Goal: Check status: Check status

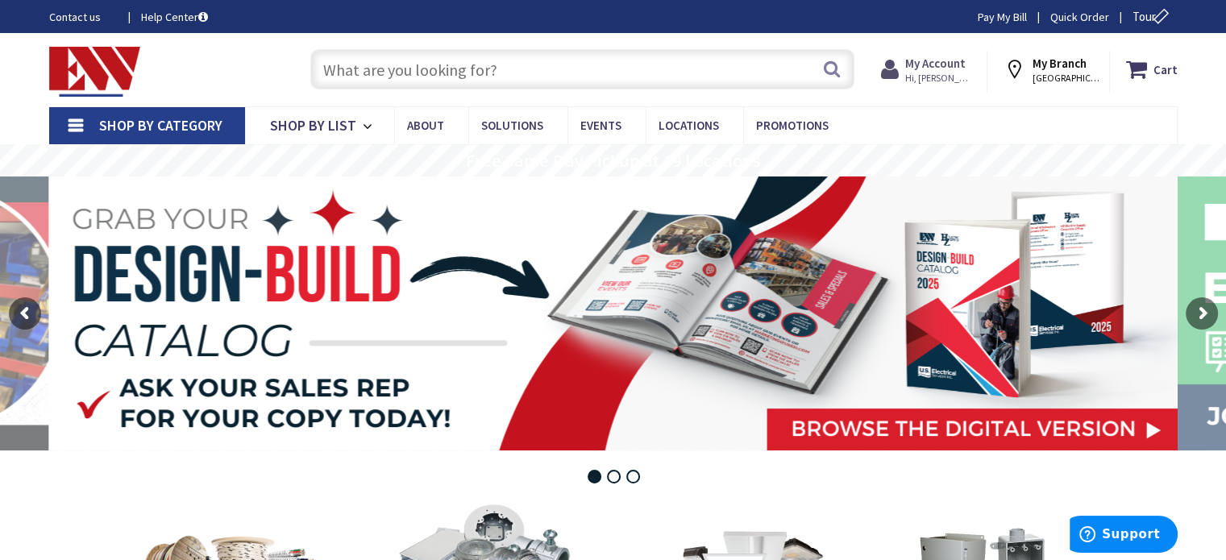
click at [605, 64] on strong "My Account" at bounding box center [935, 63] width 60 height 15
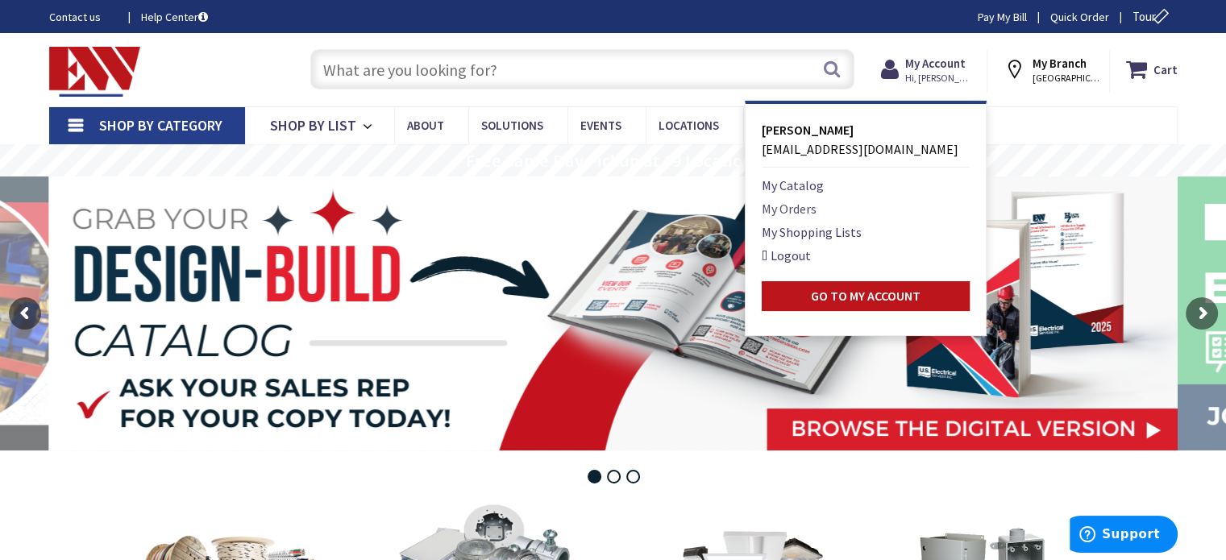
click at [605, 207] on link "My Orders" at bounding box center [789, 208] width 55 height 19
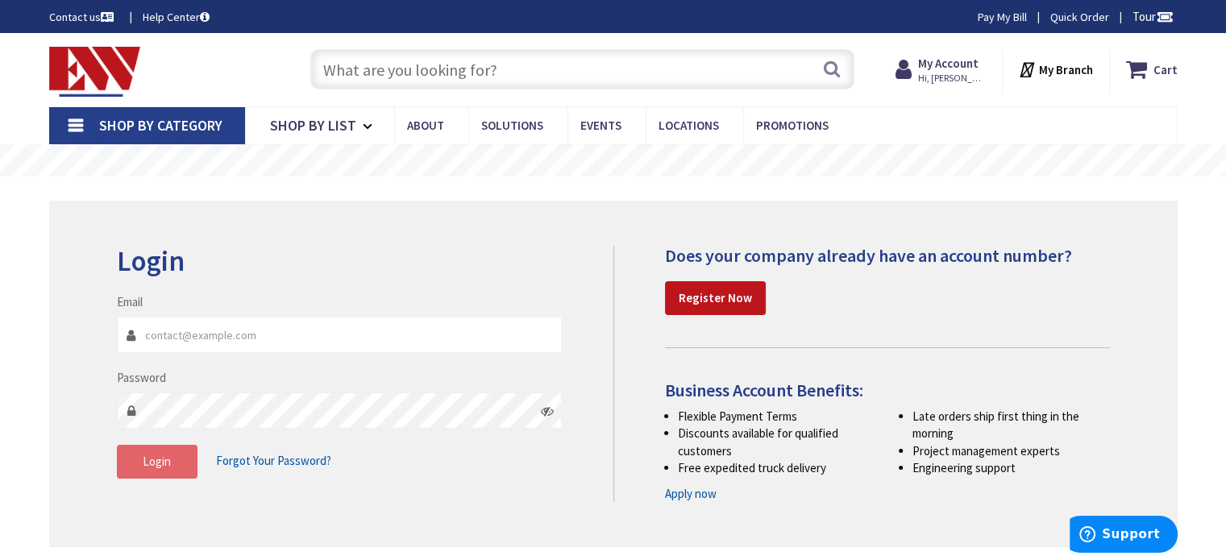
type input "[EMAIL_ADDRESS][DOMAIN_NAME]"
click at [152, 467] on span "Login" at bounding box center [157, 461] width 28 height 15
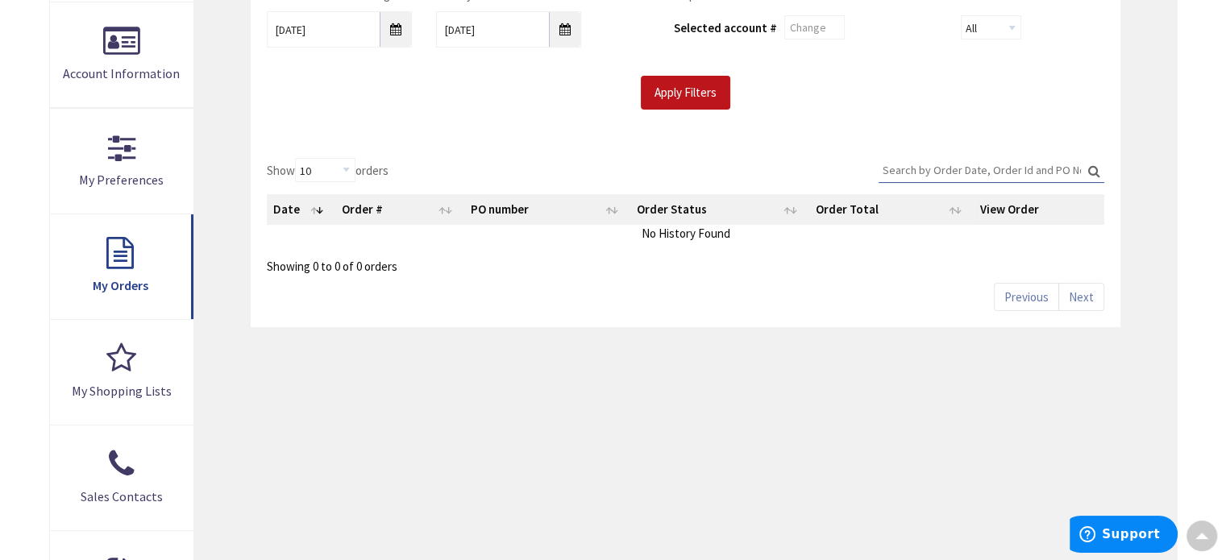
scroll to position [174, 0]
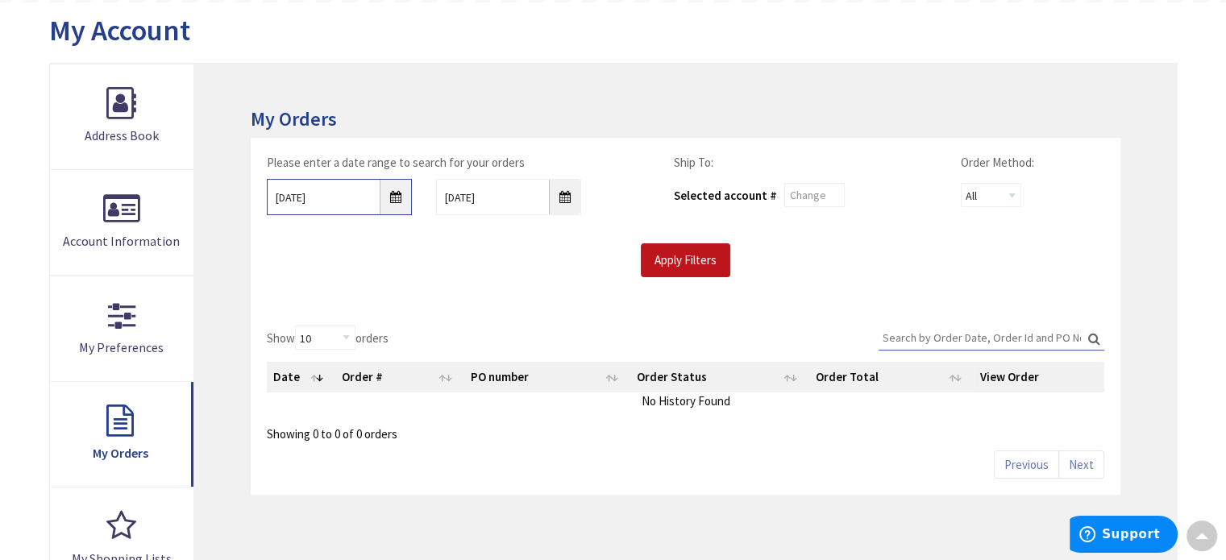
click at [403, 185] on input "8/26/2025" at bounding box center [339, 197] width 145 height 36
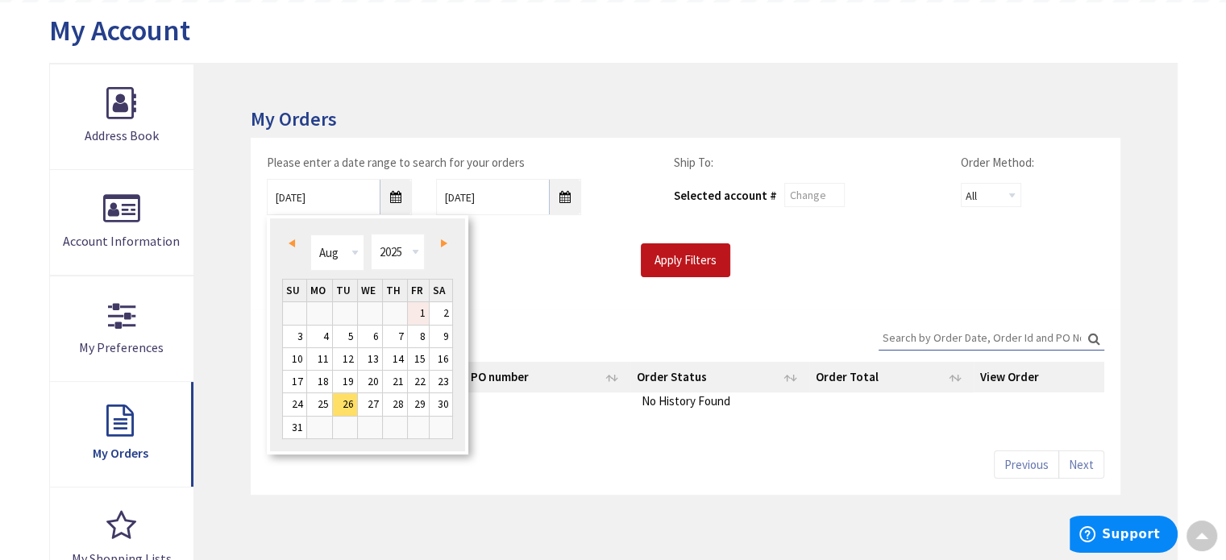
click at [418, 308] on link "1" at bounding box center [419, 313] width 22 height 22
type input "08/01/2025"
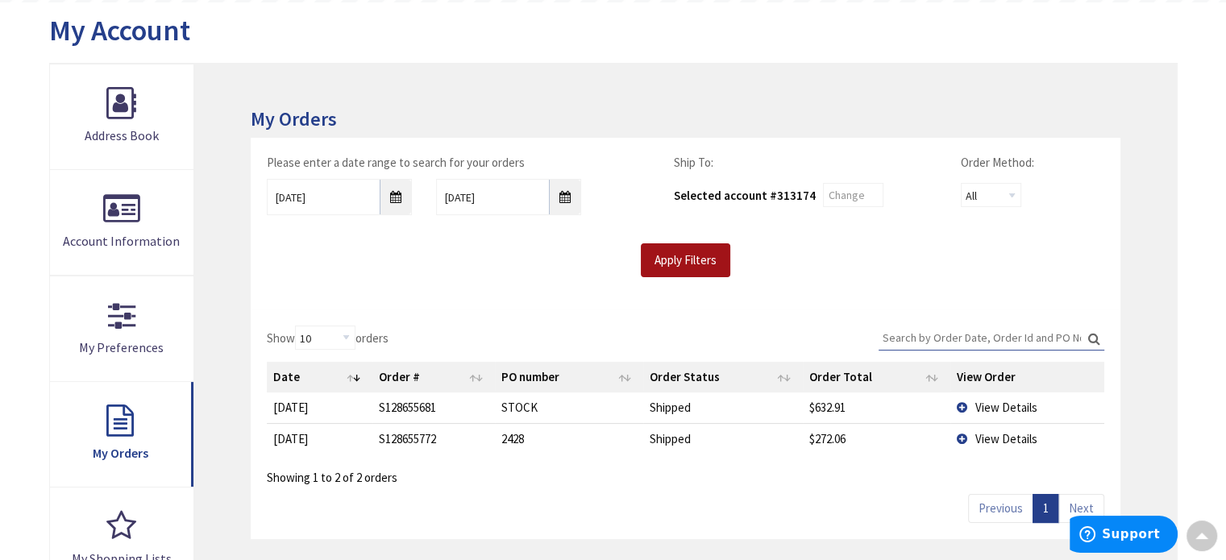
click at [687, 268] on input "Apply Filters" at bounding box center [685, 260] width 89 height 34
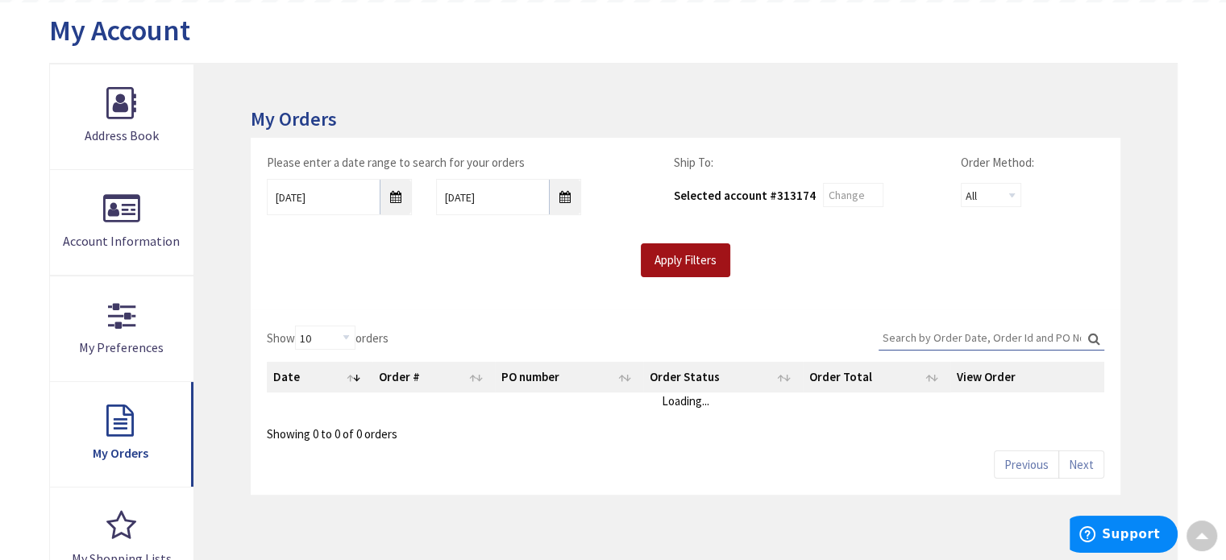
click at [672, 265] on input "Apply Filters" at bounding box center [685, 260] width 89 height 34
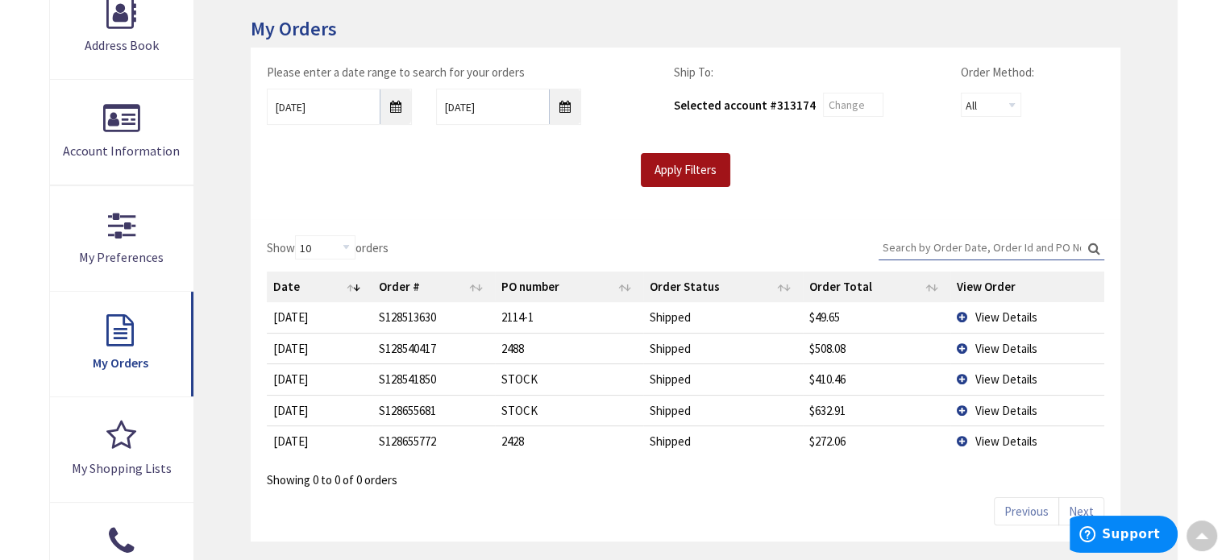
scroll to position [264, 0]
click at [298, 283] on th "Date" at bounding box center [320, 287] width 106 height 31
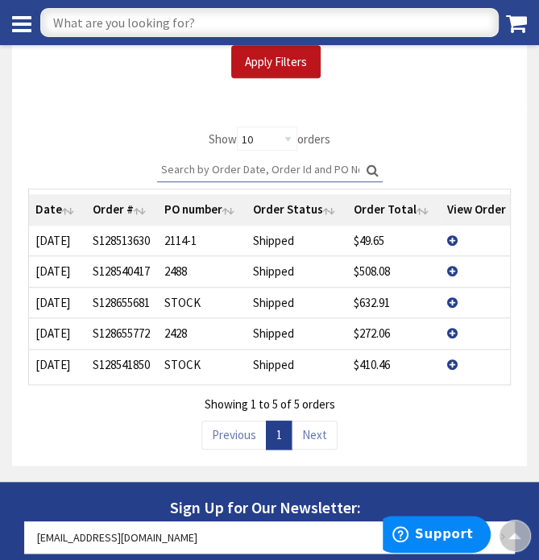
scroll to position [361, 0]
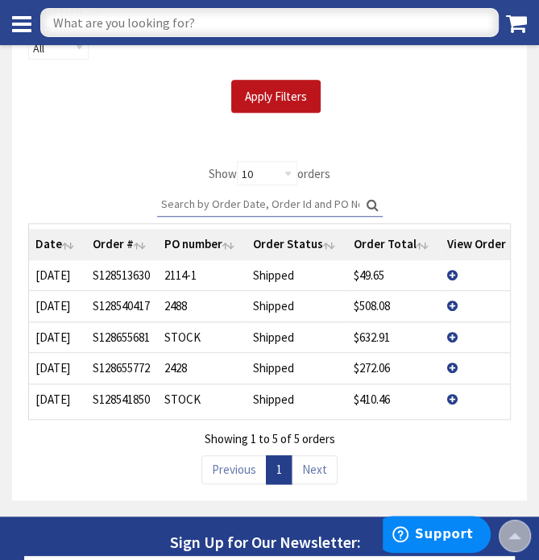
click at [455, 366] on td "View Details" at bounding box center [477, 367] width 72 height 31
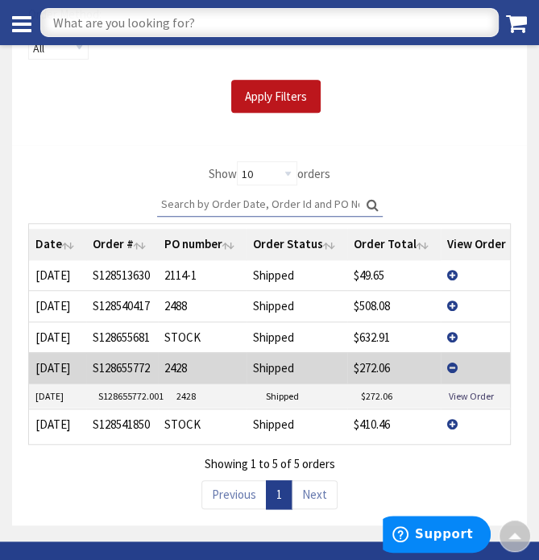
click at [455, 366] on td "View Details" at bounding box center [477, 367] width 72 height 31
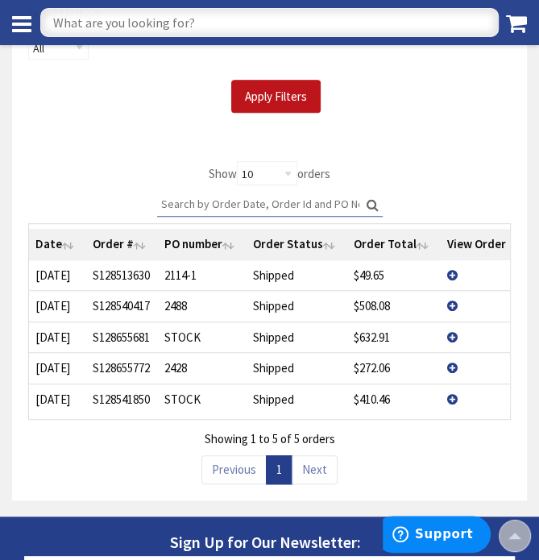
click at [453, 333] on td "View Details" at bounding box center [477, 337] width 72 height 31
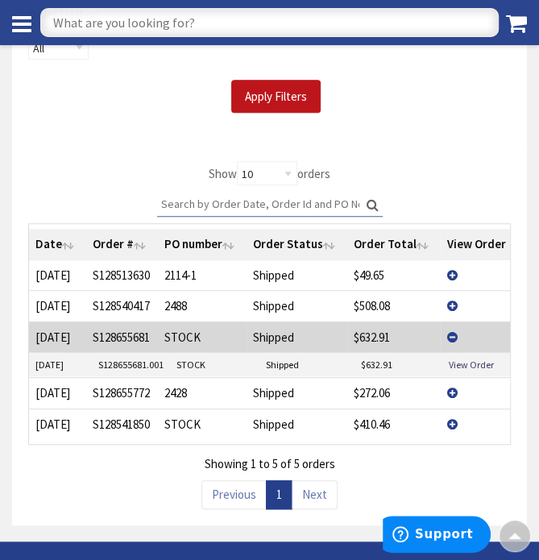
click at [453, 333] on td "View Details" at bounding box center [477, 337] width 72 height 31
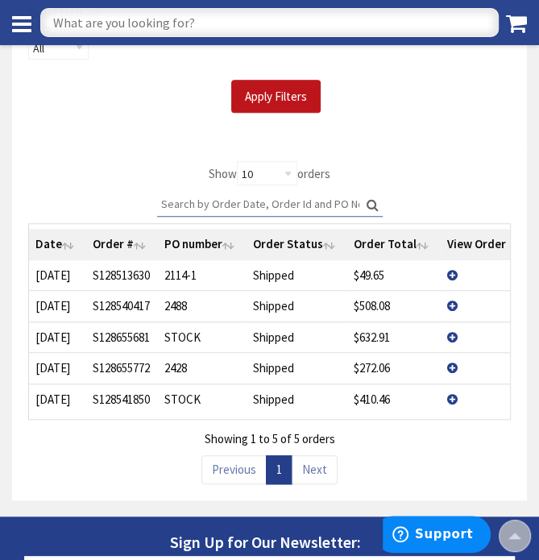
click at [453, 335] on td "View Details" at bounding box center [477, 337] width 72 height 31
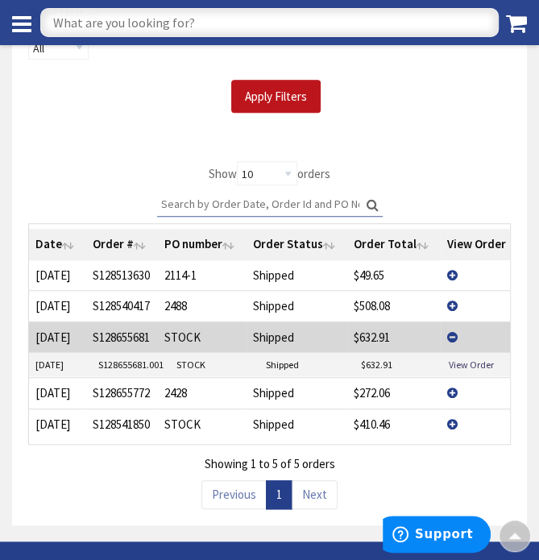
click at [453, 335] on td "View Details" at bounding box center [477, 337] width 72 height 31
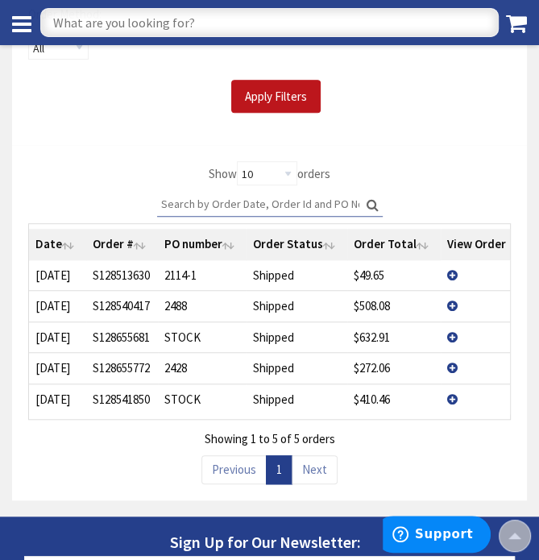
click at [449, 401] on td "View Details" at bounding box center [477, 399] width 72 height 31
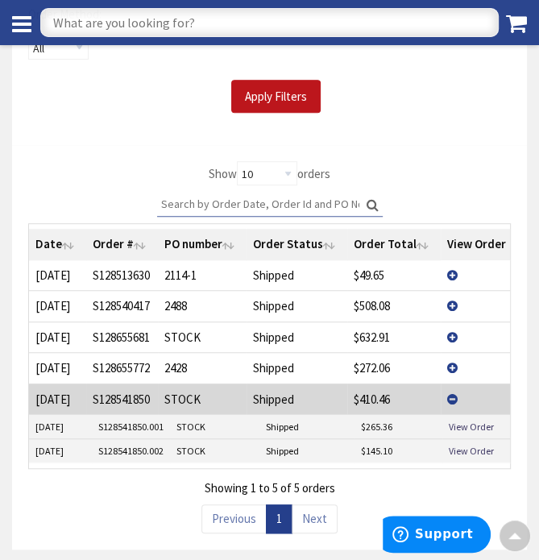
click at [446, 299] on td "View Details" at bounding box center [477, 305] width 72 height 31
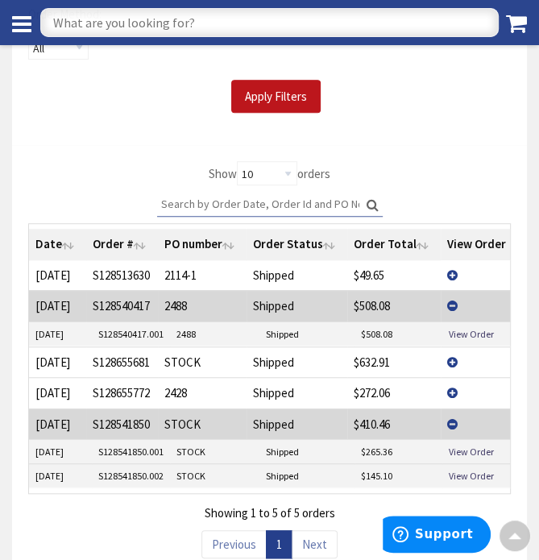
click at [446, 299] on td "View Details" at bounding box center [477, 305] width 72 height 31
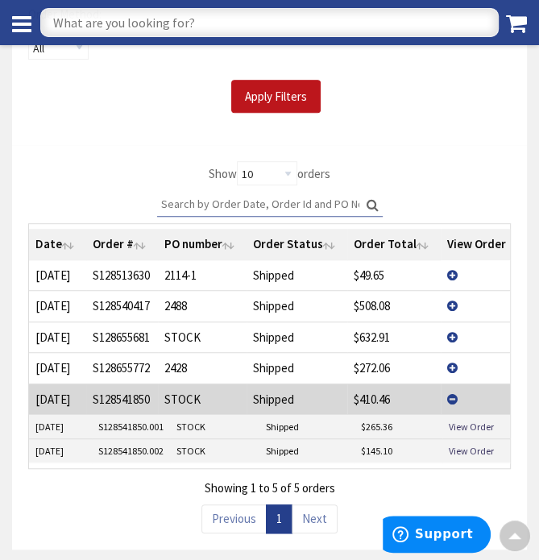
click at [452, 393] on td "View Details" at bounding box center [477, 399] width 72 height 31
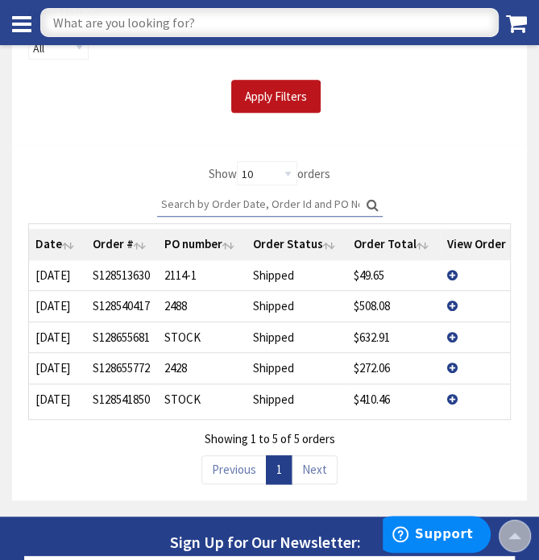
click at [449, 332] on td "View Details" at bounding box center [477, 337] width 72 height 31
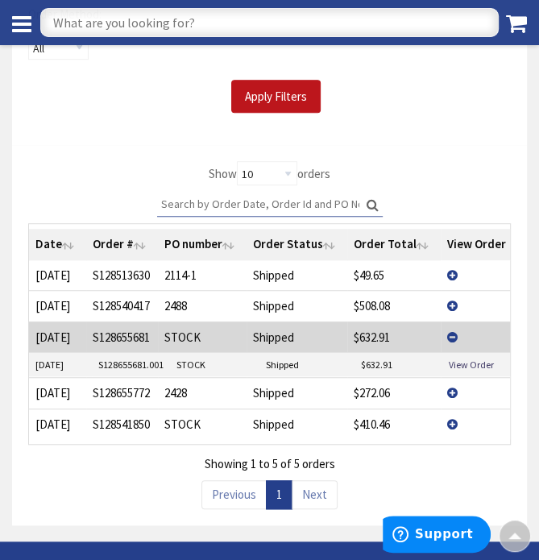
click at [449, 331] on td "View Details" at bounding box center [477, 337] width 72 height 31
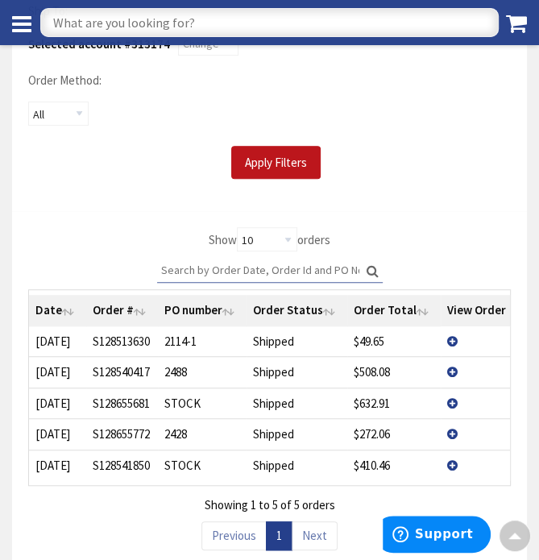
scroll to position [376, 0]
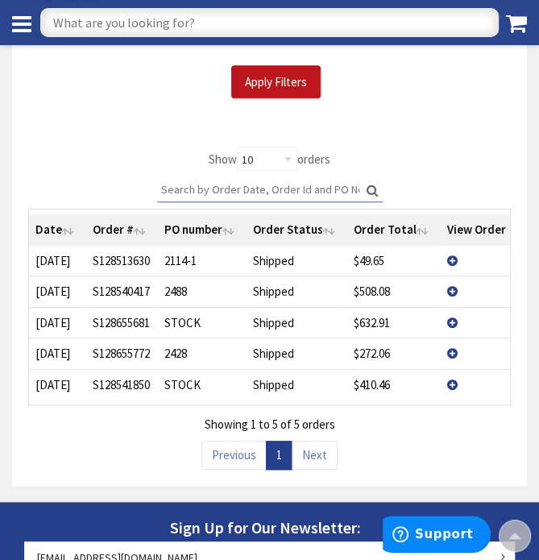
click at [450, 387] on td "View Details" at bounding box center [477, 384] width 72 height 31
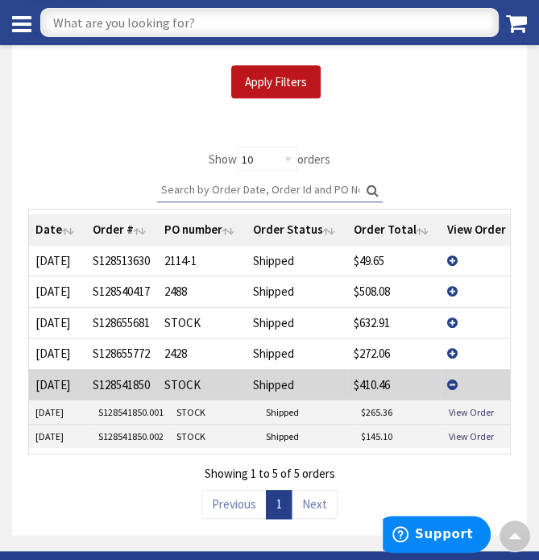
click at [453, 311] on td "View Details" at bounding box center [477, 322] width 72 height 31
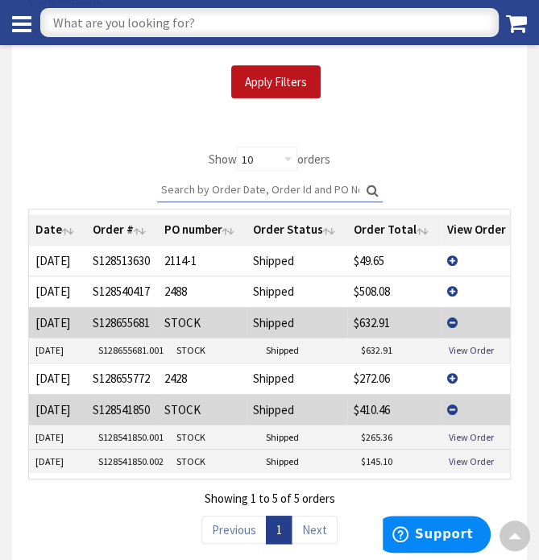
click at [447, 289] on td "View Details" at bounding box center [477, 291] width 72 height 31
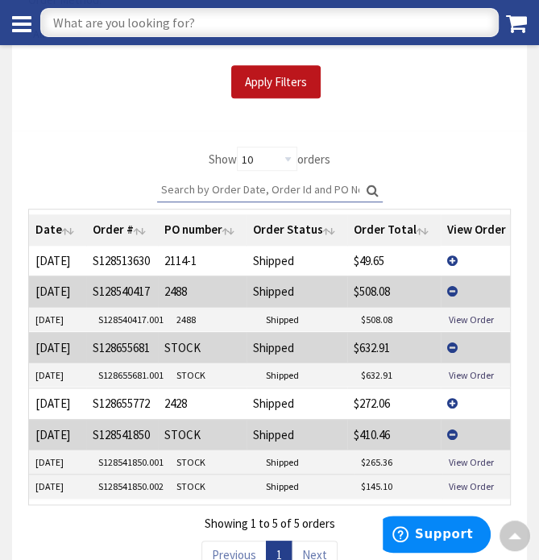
click at [447, 264] on td "View Details" at bounding box center [477, 261] width 72 height 30
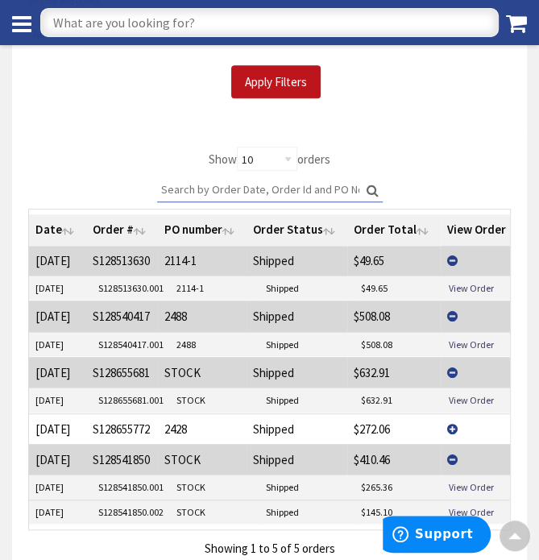
click at [447, 264] on td "View Details" at bounding box center [477, 261] width 72 height 30
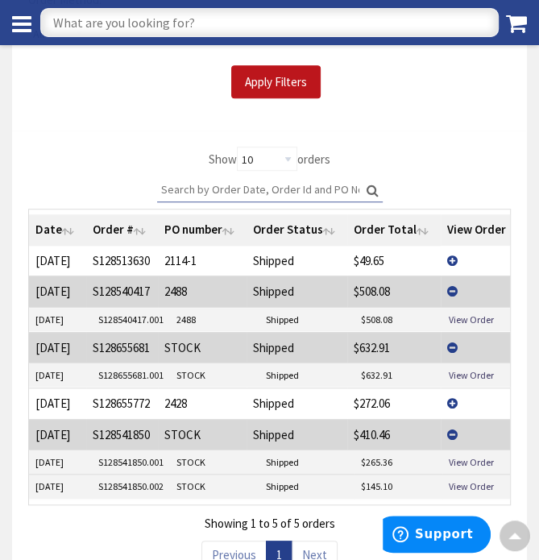
click at [451, 401] on td "View Details" at bounding box center [477, 403] width 72 height 31
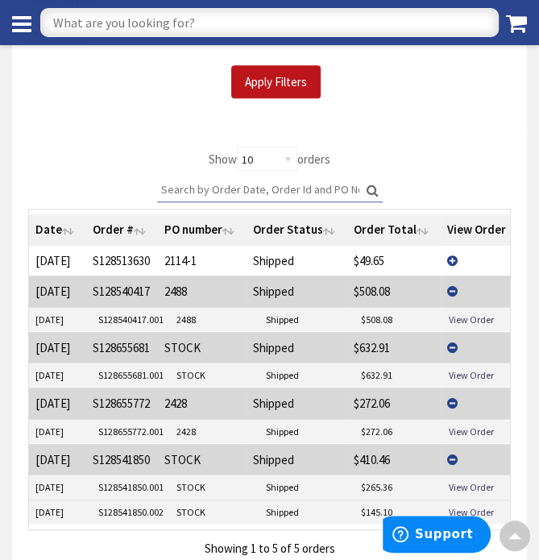
scroll to position [0, 0]
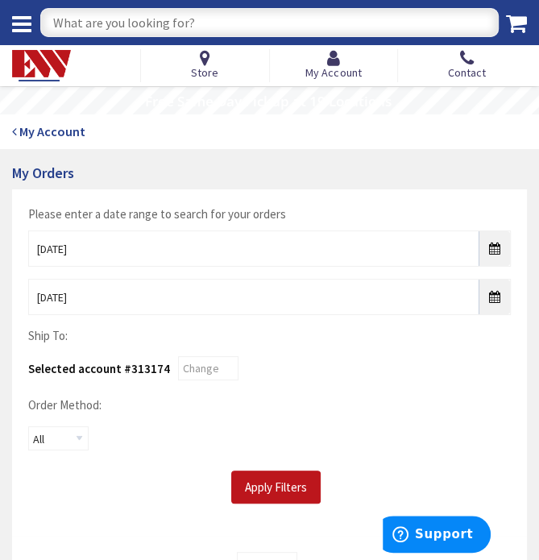
click at [49, 131] on strong "My Account" at bounding box center [52, 131] width 66 height 16
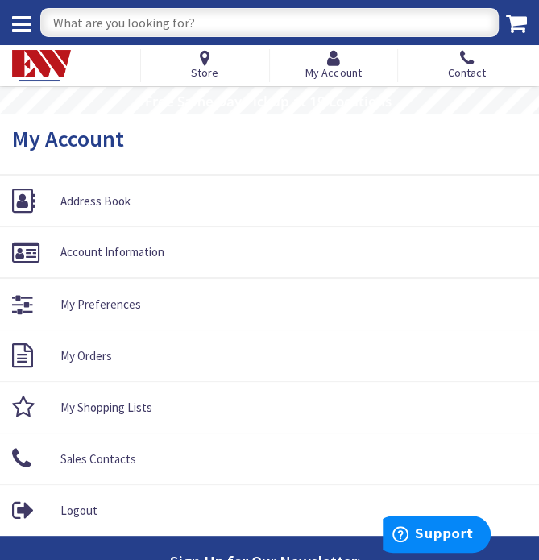
click at [14, 21] on icon at bounding box center [21, 24] width 19 height 23
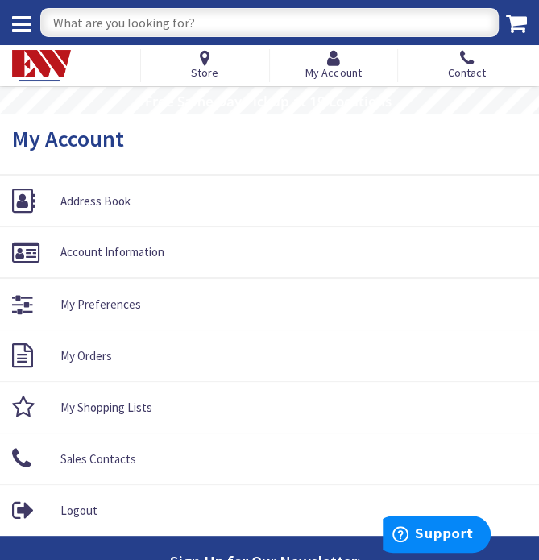
click at [524, 20] on icon at bounding box center [516, 23] width 21 height 23
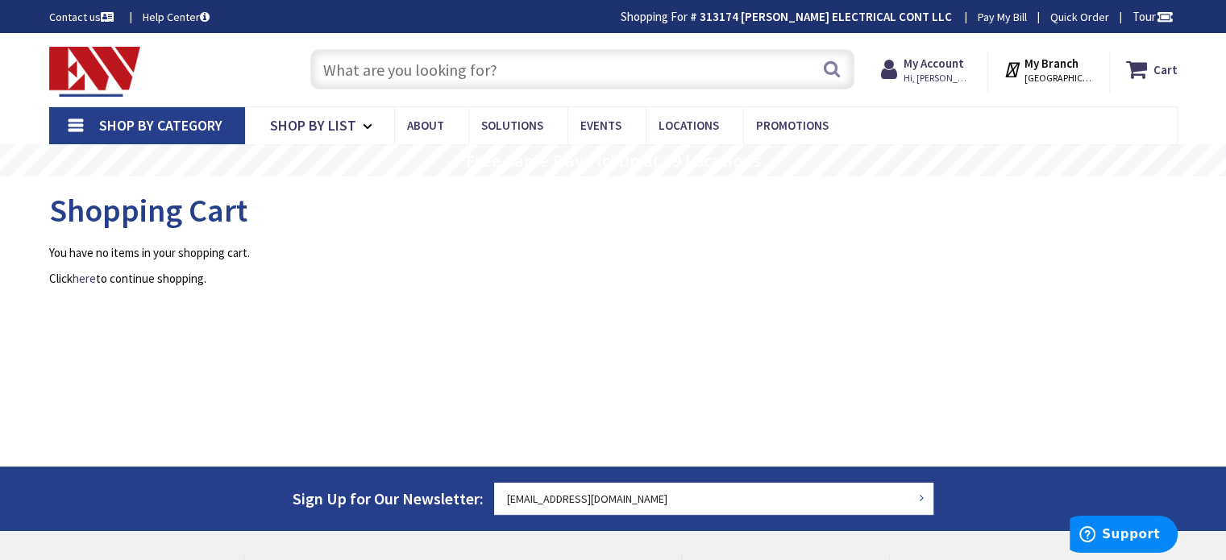
click at [539, 15] on link "Pay My Bill" at bounding box center [1002, 17] width 49 height 16
click at [539, 62] on strong "My Account" at bounding box center [934, 63] width 60 height 15
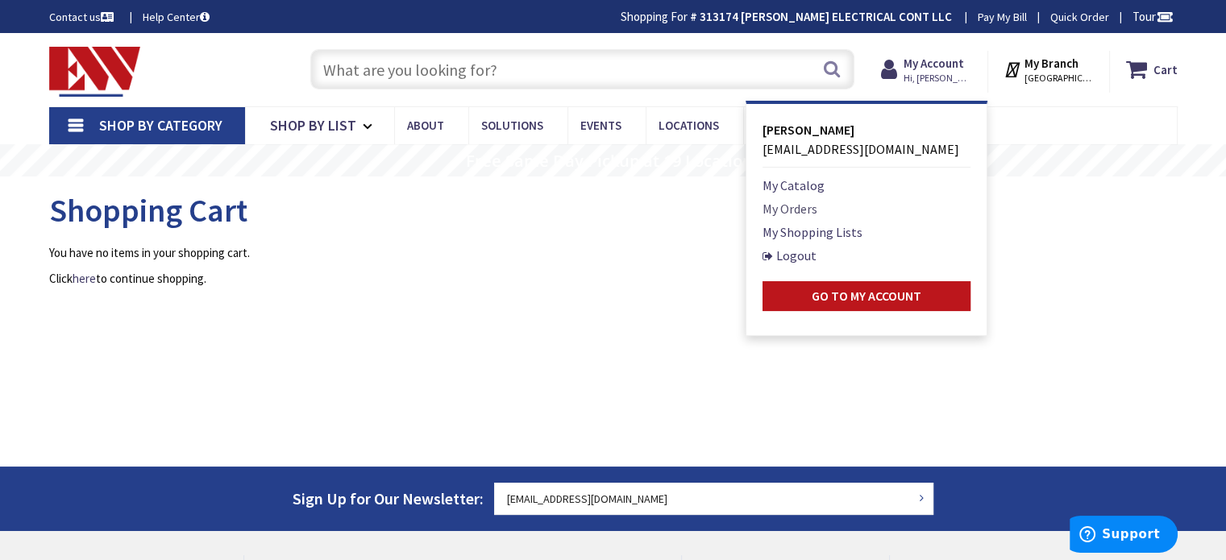
click at [539, 210] on link "My Orders" at bounding box center [790, 208] width 55 height 19
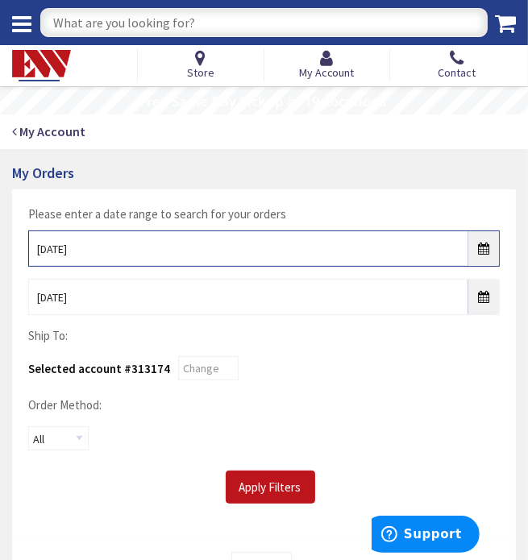
click at [476, 254] on input "[DATE]" at bounding box center [264, 249] width 472 height 36
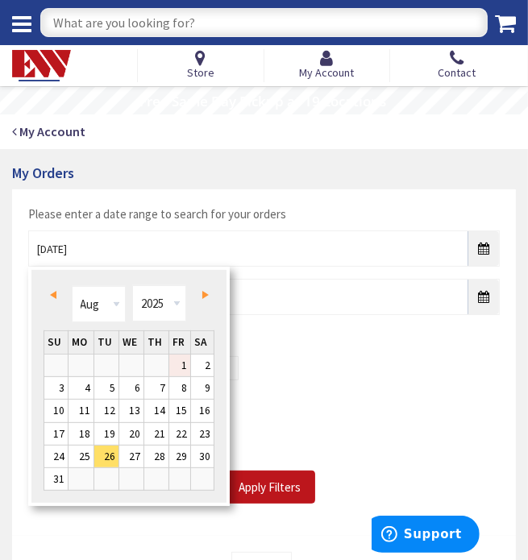
click at [173, 366] on link "1" at bounding box center [180, 366] width 22 height 22
type input "[DATE]"
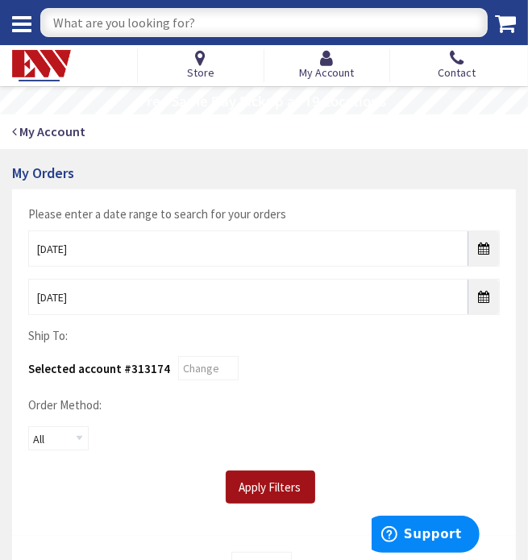
click at [252, 484] on input "Apply Filters" at bounding box center [270, 488] width 89 height 34
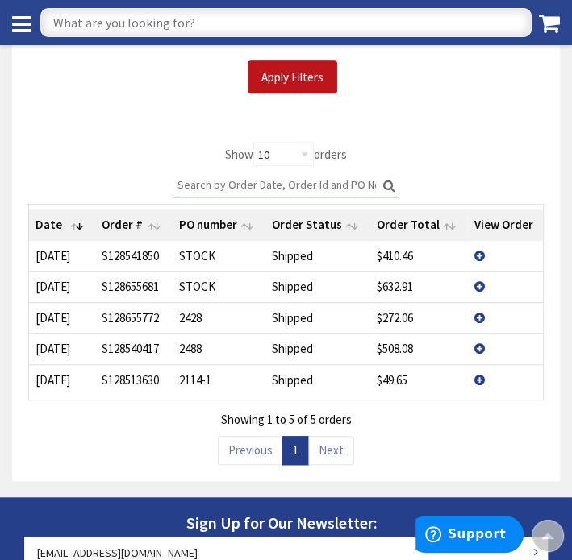
scroll to position [427, 0]
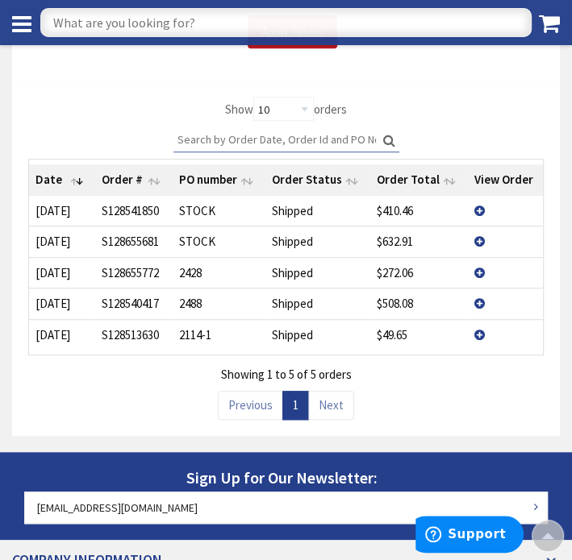
click at [480, 200] on td "View Details" at bounding box center [505, 211] width 75 height 30
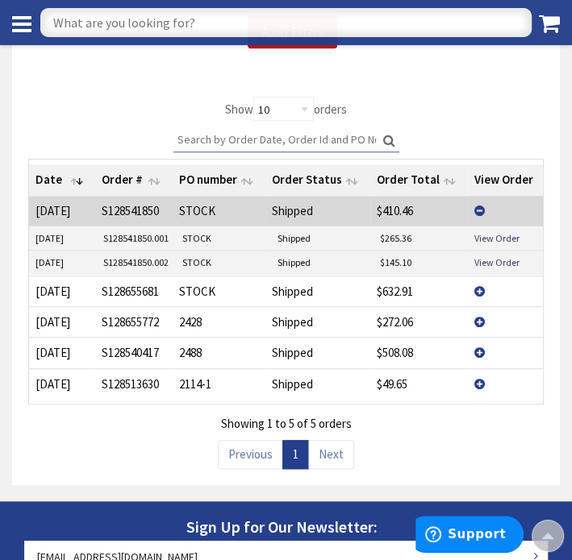
click at [480, 202] on td "View Details" at bounding box center [505, 211] width 75 height 30
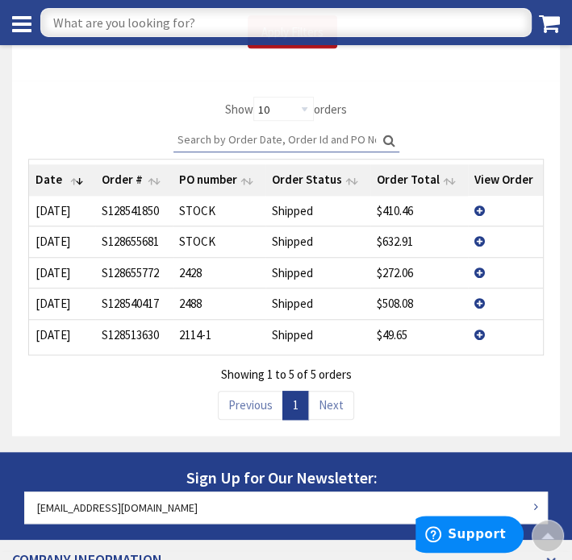
click at [480, 231] on td "View Details" at bounding box center [505, 241] width 75 height 31
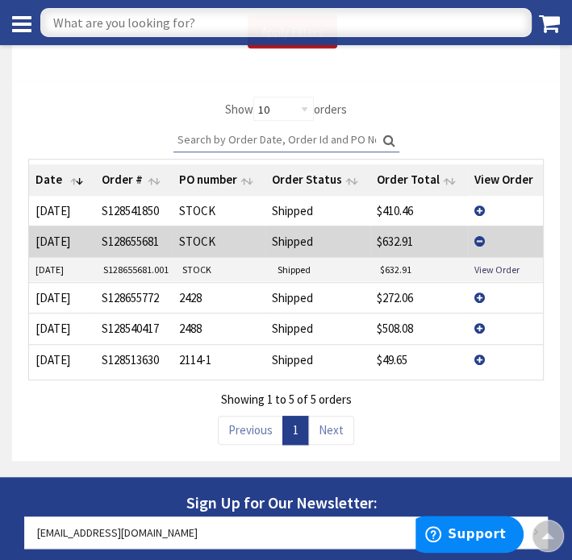
click at [484, 323] on td "View Details" at bounding box center [505, 328] width 75 height 31
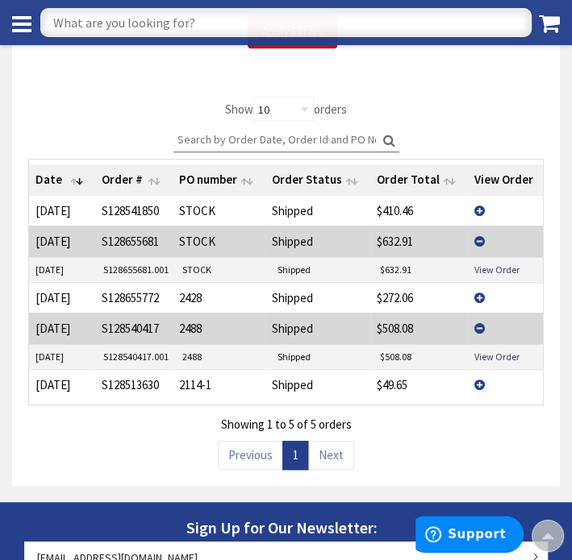
click at [484, 323] on td "View Details" at bounding box center [505, 328] width 75 height 31
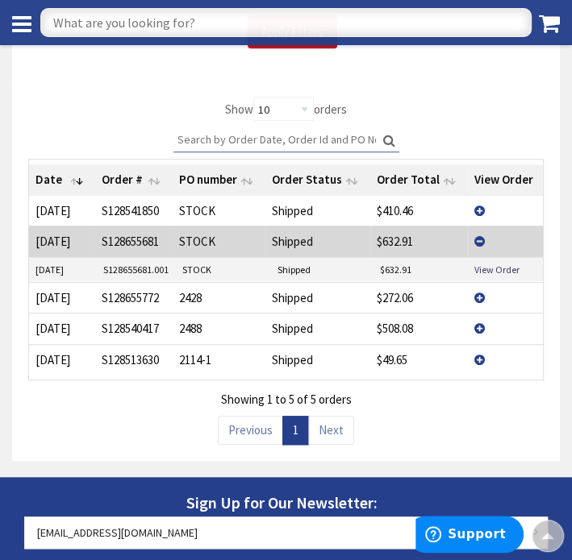
click at [480, 296] on td "View Details" at bounding box center [505, 297] width 75 height 31
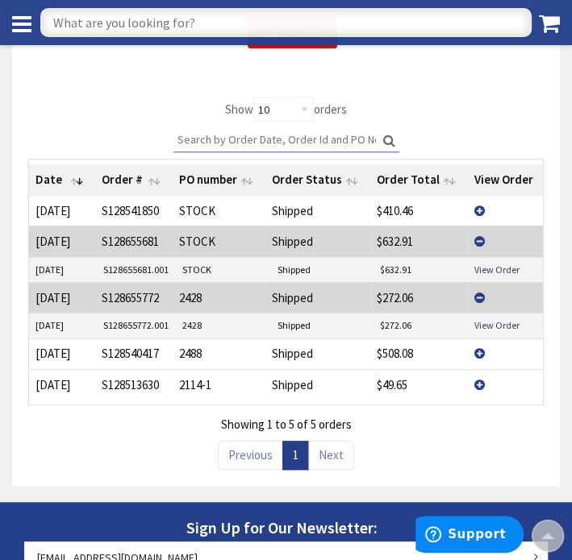
click at [480, 296] on td "View Details" at bounding box center [505, 297] width 75 height 31
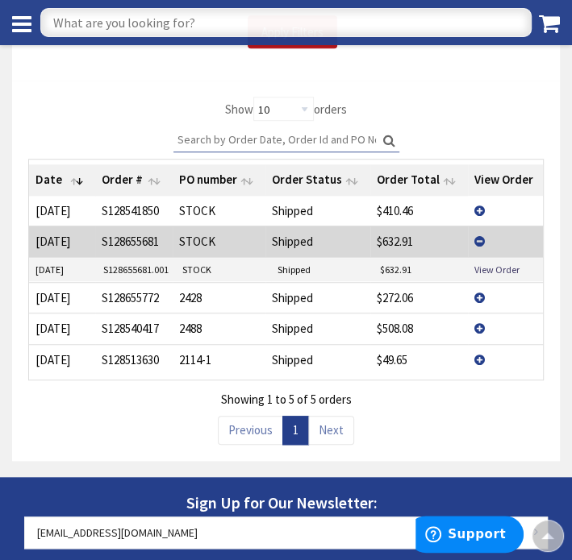
click at [478, 241] on td "View Details" at bounding box center [505, 241] width 75 height 31
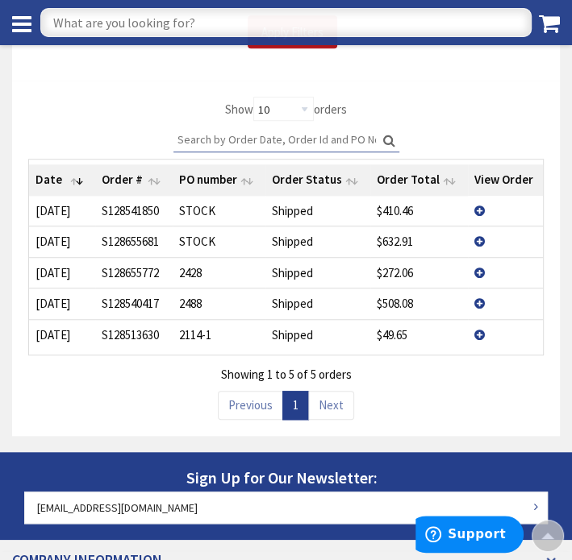
click at [480, 209] on td "View Details" at bounding box center [505, 211] width 75 height 30
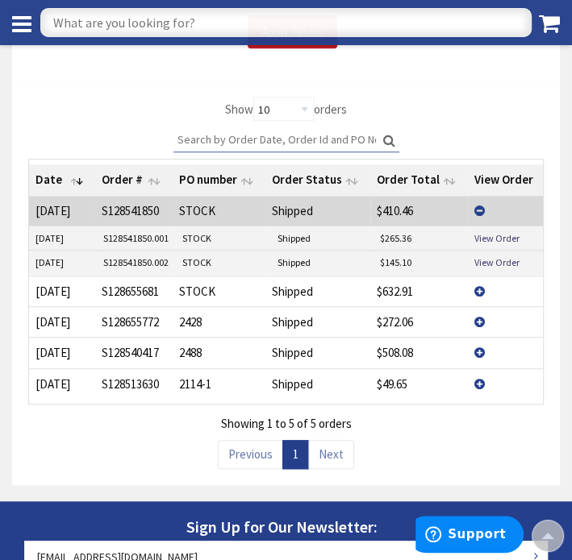
click at [480, 209] on td "View Details" at bounding box center [505, 211] width 75 height 30
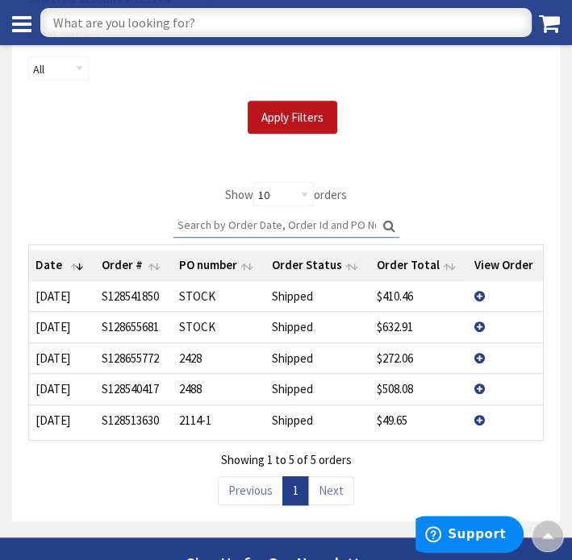
scroll to position [363, 0]
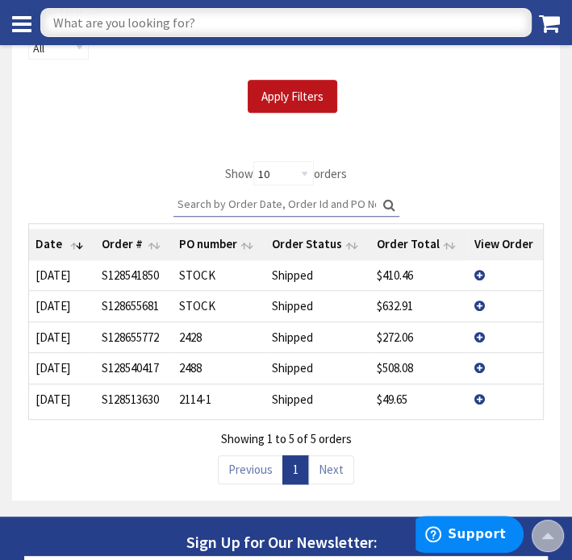
click at [471, 335] on td "View Details" at bounding box center [505, 337] width 75 height 31
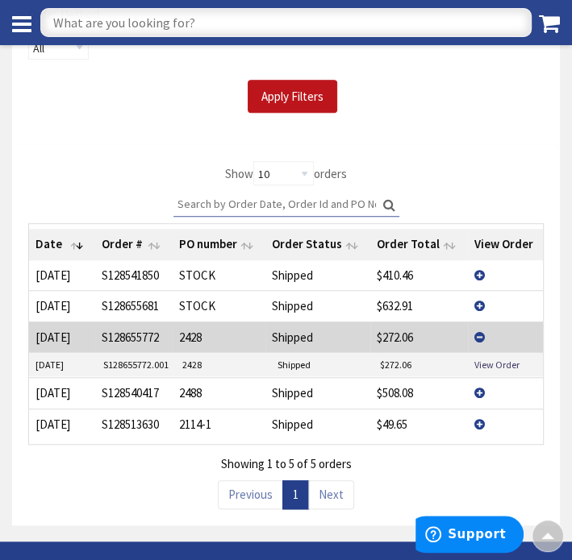
click at [471, 335] on td "View Details" at bounding box center [505, 337] width 75 height 31
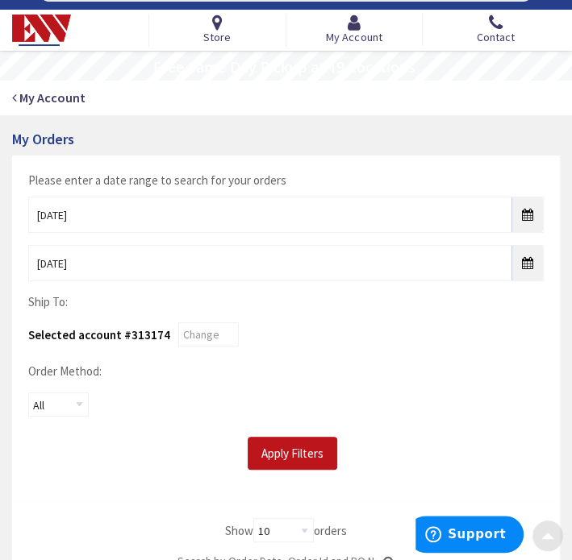
scroll to position [35, 0]
click at [56, 400] on select "All Offline Online" at bounding box center [58, 405] width 60 height 24
click at [55, 401] on select "All Offline Online" at bounding box center [58, 405] width 60 height 24
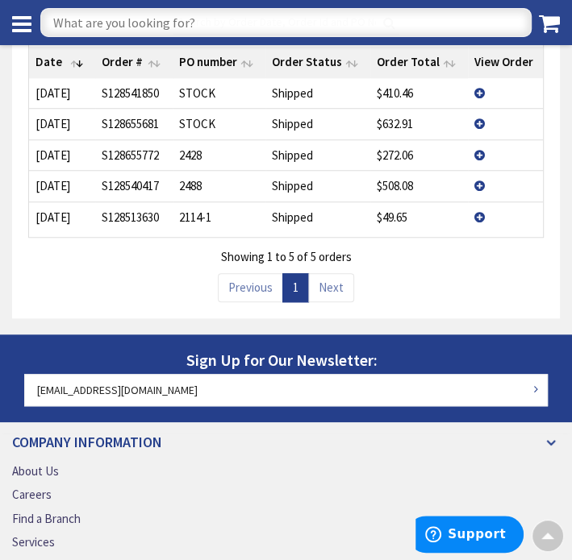
scroll to position [376, 0]
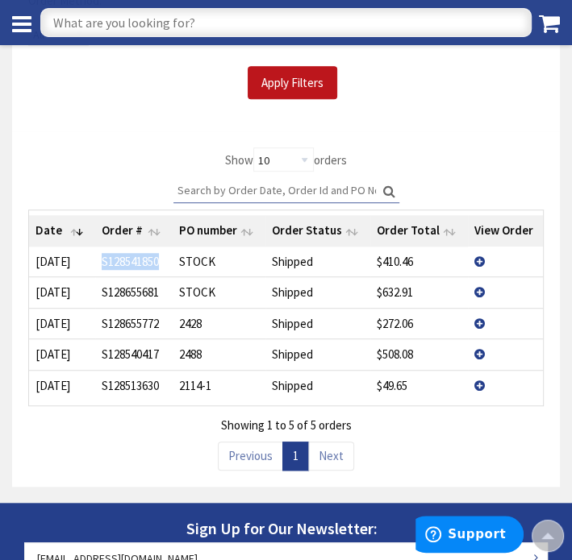
drag, startPoint x: 164, startPoint y: 262, endPoint x: 102, endPoint y: 260, distance: 61.3
click at [102, 260] on td "S128541850" at bounding box center [133, 262] width 77 height 30
copy td "S128541850"
